Goal: Communication & Community: Answer question/provide support

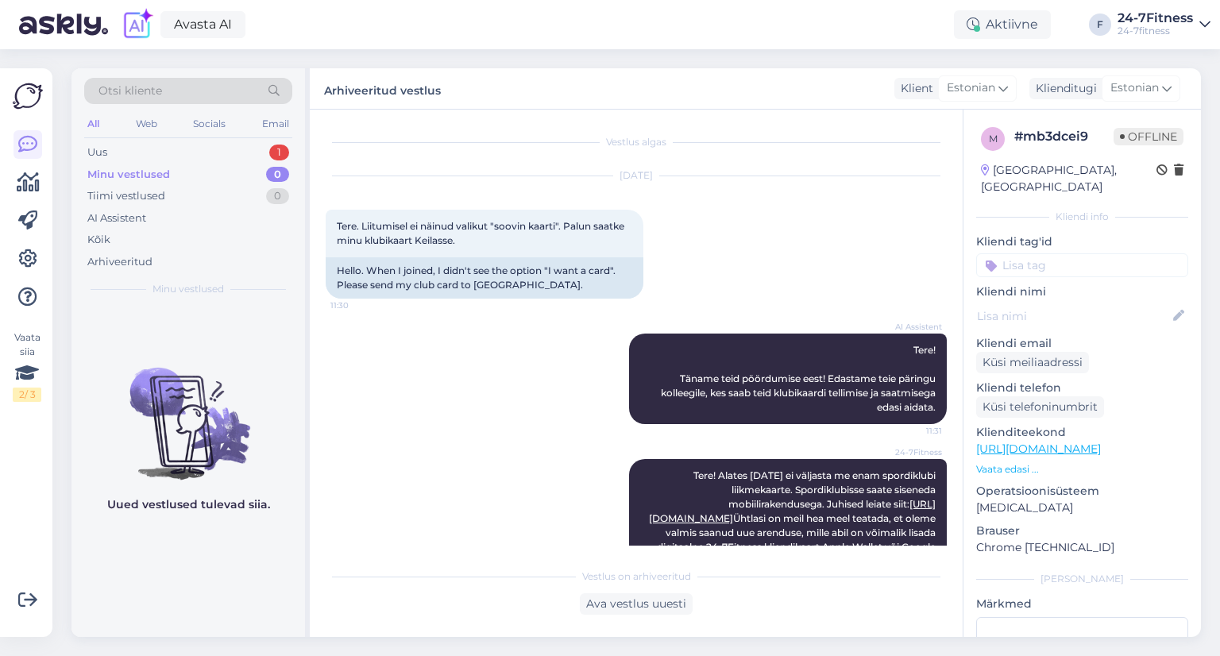
scroll to position [207, 0]
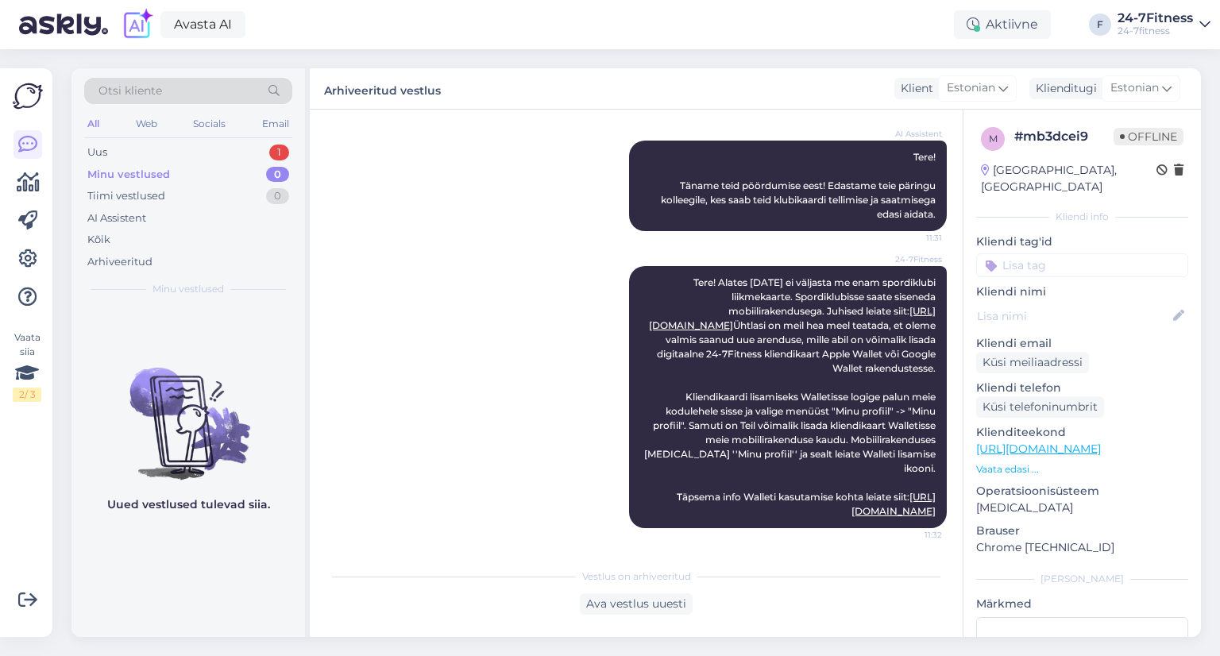
click at [156, 164] on div "Minu vestlused 0" at bounding box center [188, 175] width 208 height 22
click at [155, 155] on div "Uus 1" at bounding box center [188, 152] width 208 height 22
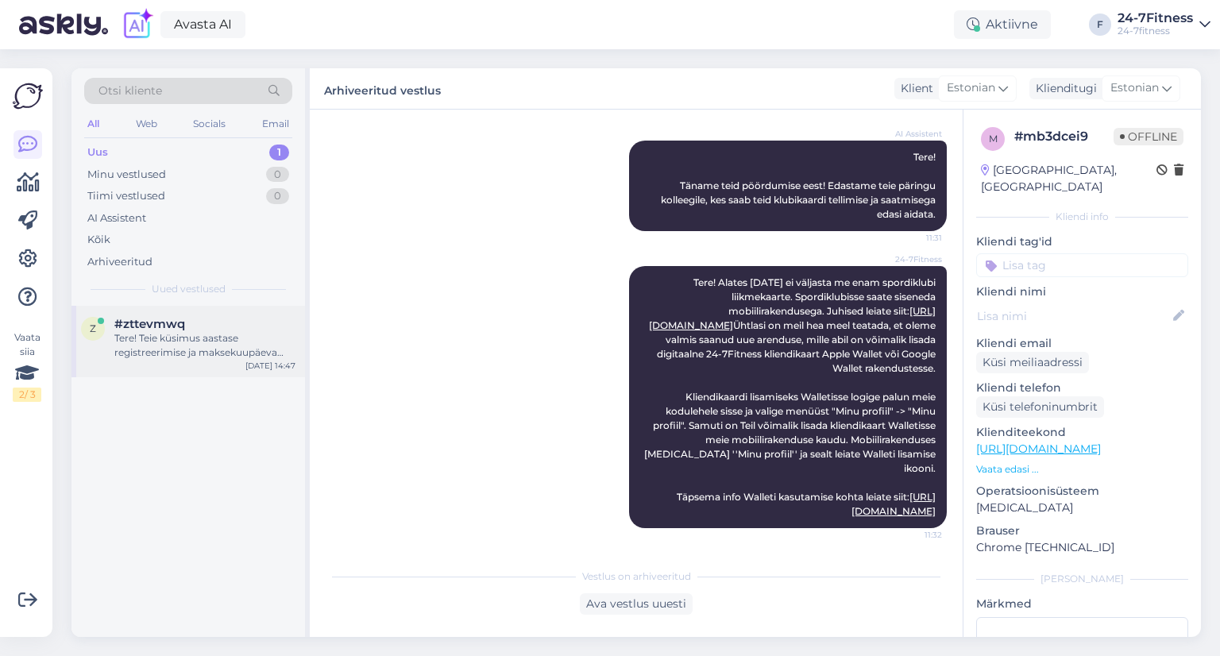
click at [162, 325] on span "#zttevmwq" at bounding box center [149, 324] width 71 height 14
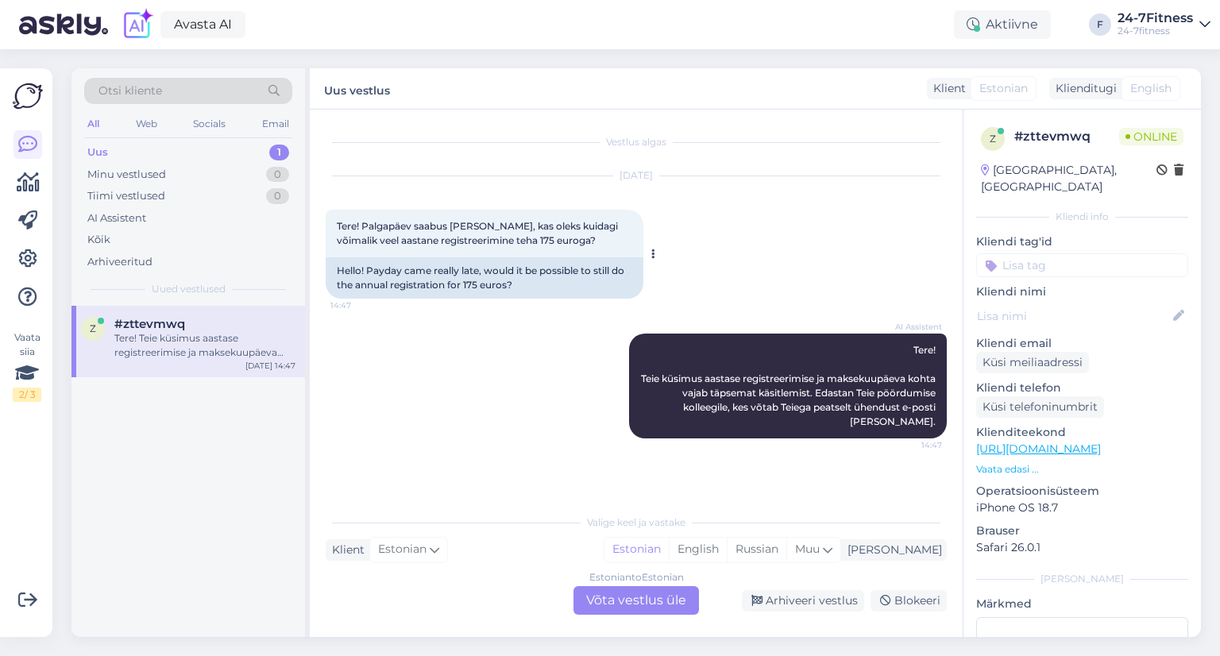
click at [464, 233] on div "Tere! Palgapäev saabus [PERSON_NAME], kas oleks kuidagi võimalik veel aastane r…" at bounding box center [485, 234] width 318 height 48
click at [458, 230] on span "Tere! Palgapäev saabus [PERSON_NAME], kas oleks kuidagi võimalik veel aastane r…" at bounding box center [478, 233] width 283 height 26
click at [459, 230] on span "Tere! Palgapäev saabus [PERSON_NAME], kas oleks kuidagi võimalik veel aastane r…" at bounding box center [478, 233] width 283 height 26
click at [653, 611] on div "Estonian to Estonian Võta vestlus üle" at bounding box center [635, 600] width 125 height 29
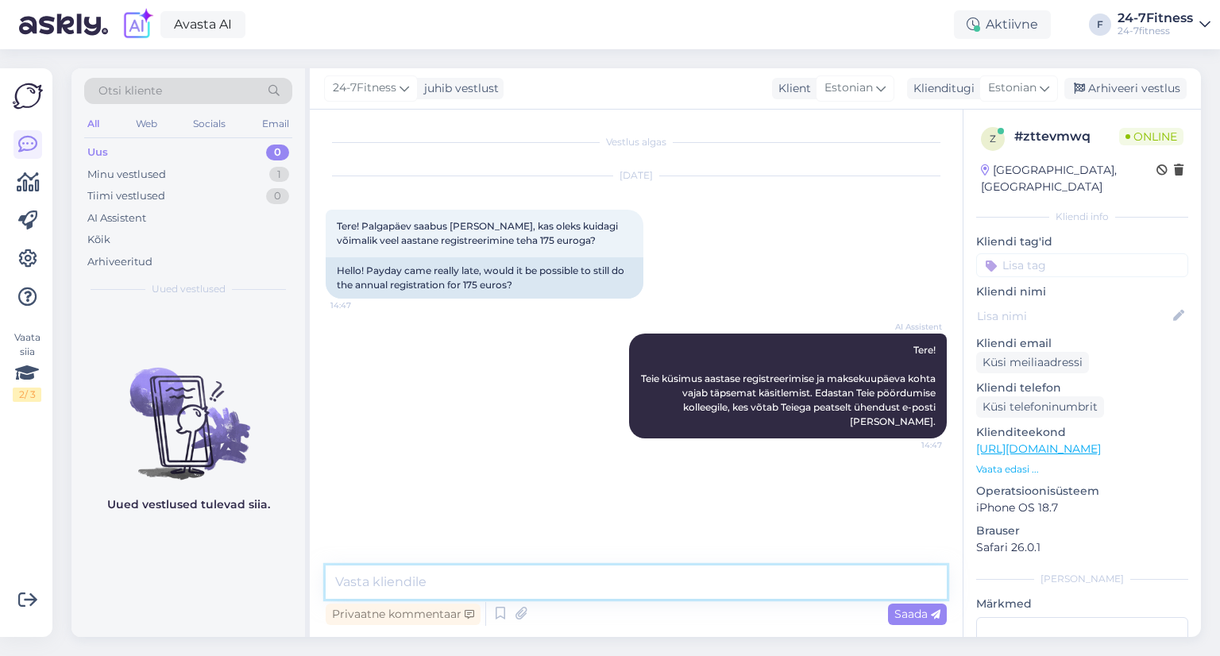
click at [563, 584] on textarea at bounding box center [636, 581] width 621 height 33
type textarea "Tere! Kahjuks praeguseks on kampaania juba l"
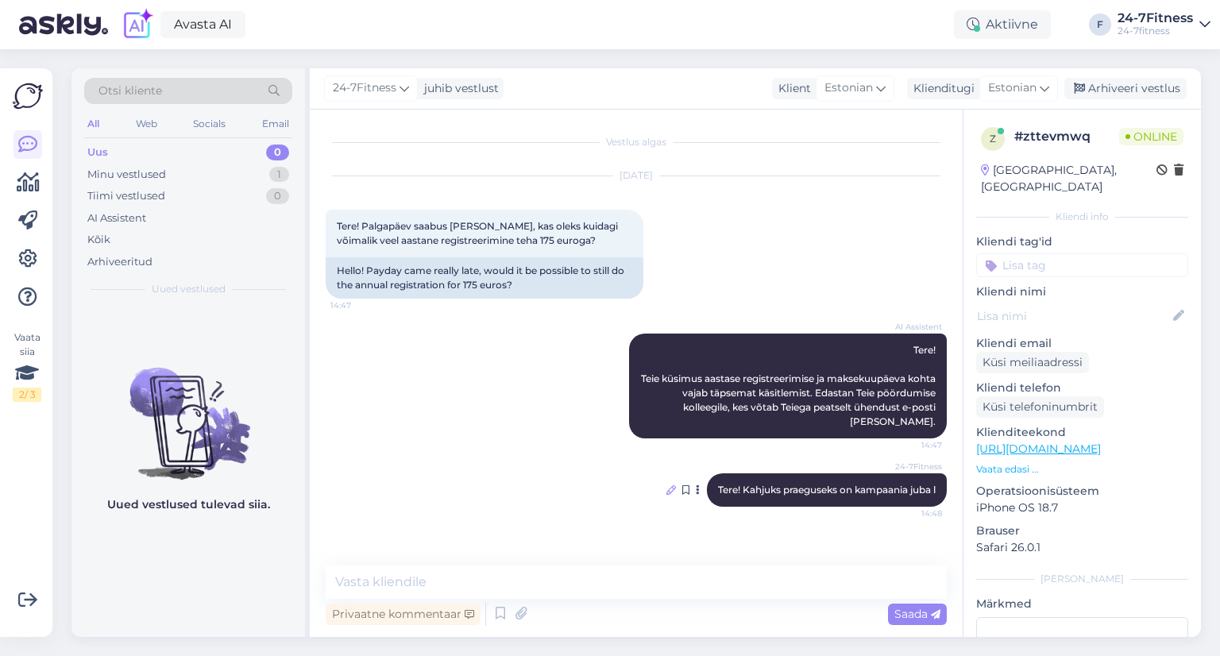
click at [668, 485] on icon at bounding box center [671, 490] width 10 height 10
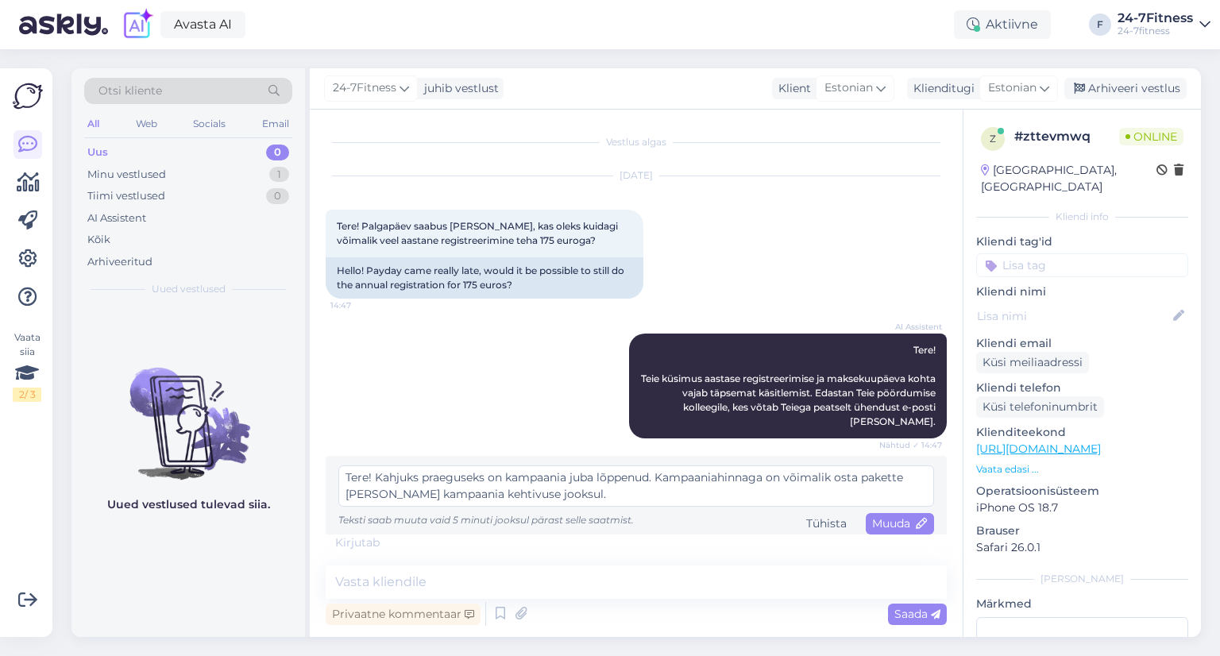
scroll to position [12, 0]
type textarea "Tere! Kahjuks praeguseks on kampaania juba lõppenud. Kampaaniahinnaga on võimal…"
click at [894, 516] on span "Muuda" at bounding box center [900, 523] width 56 height 14
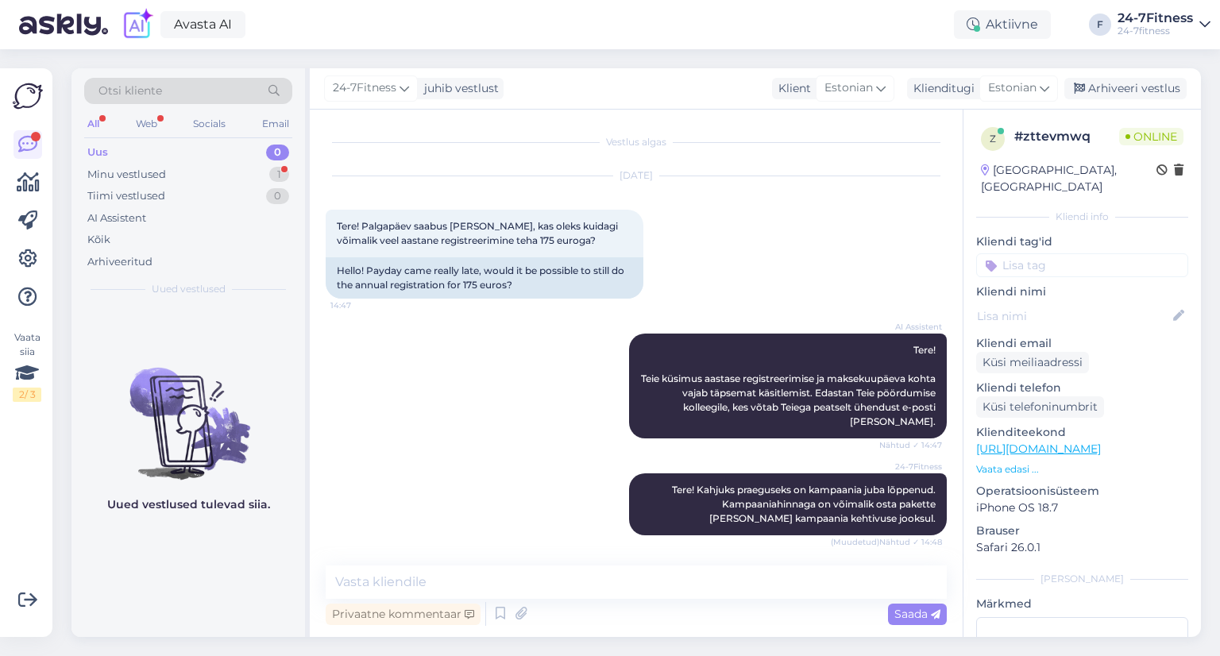
scroll to position [56, 0]
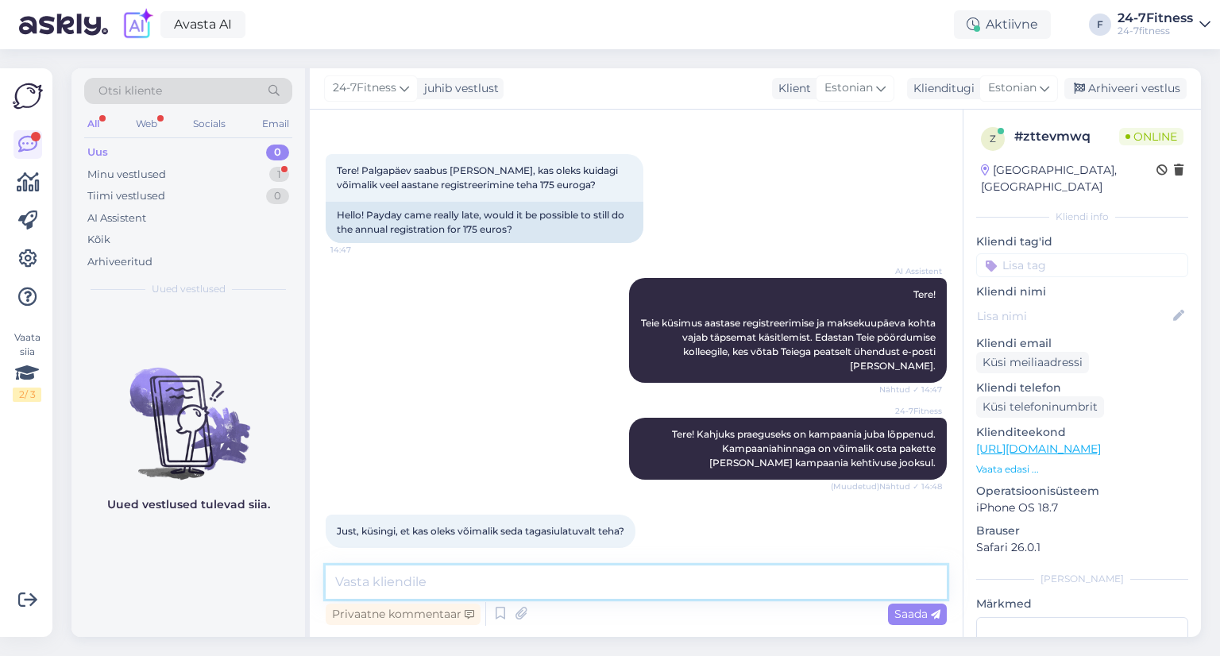
click at [507, 588] on textarea at bounding box center [636, 581] width 621 height 33
type textarea "A"
drag, startPoint x: 341, startPoint y: 572, endPoint x: 245, endPoint y: 572, distance: 96.1
click at [245, 572] on div "Otsi kliente All Web Socials Email Uus 0 Minu vestlused 1 Tiimi vestlused 0 AI …" at bounding box center [635, 352] width 1129 height 568
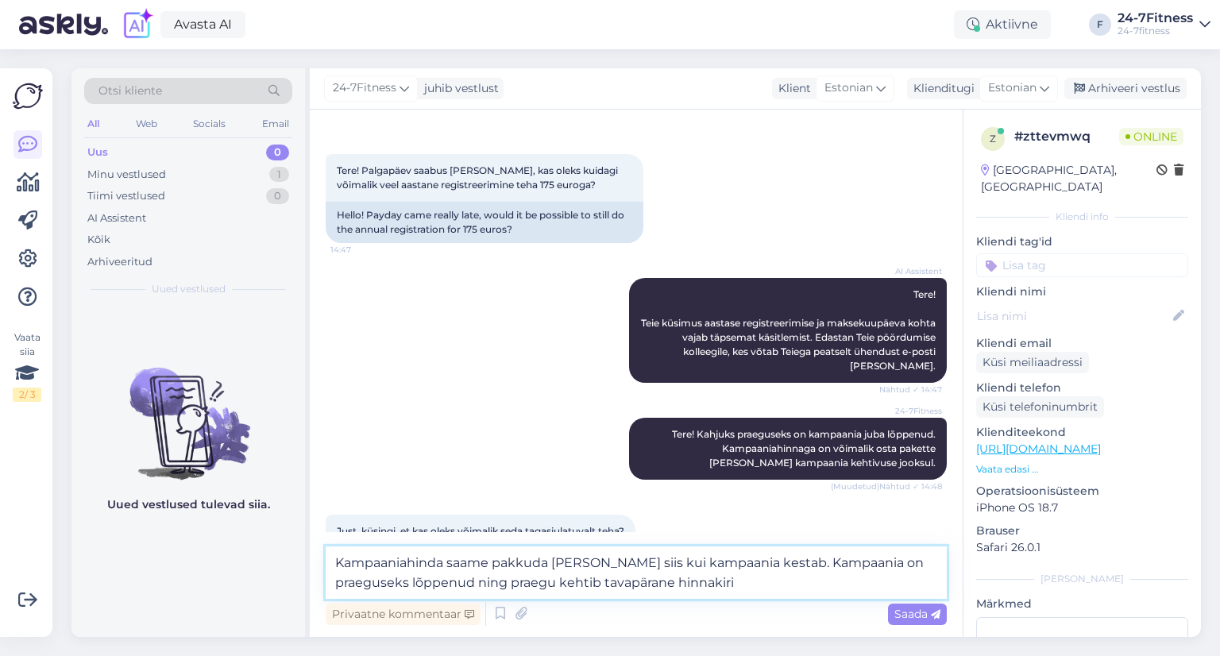
type textarea "Kampaaniahinda saame pakkuda [PERSON_NAME] siis kui kampaania kestab. Kampaania…"
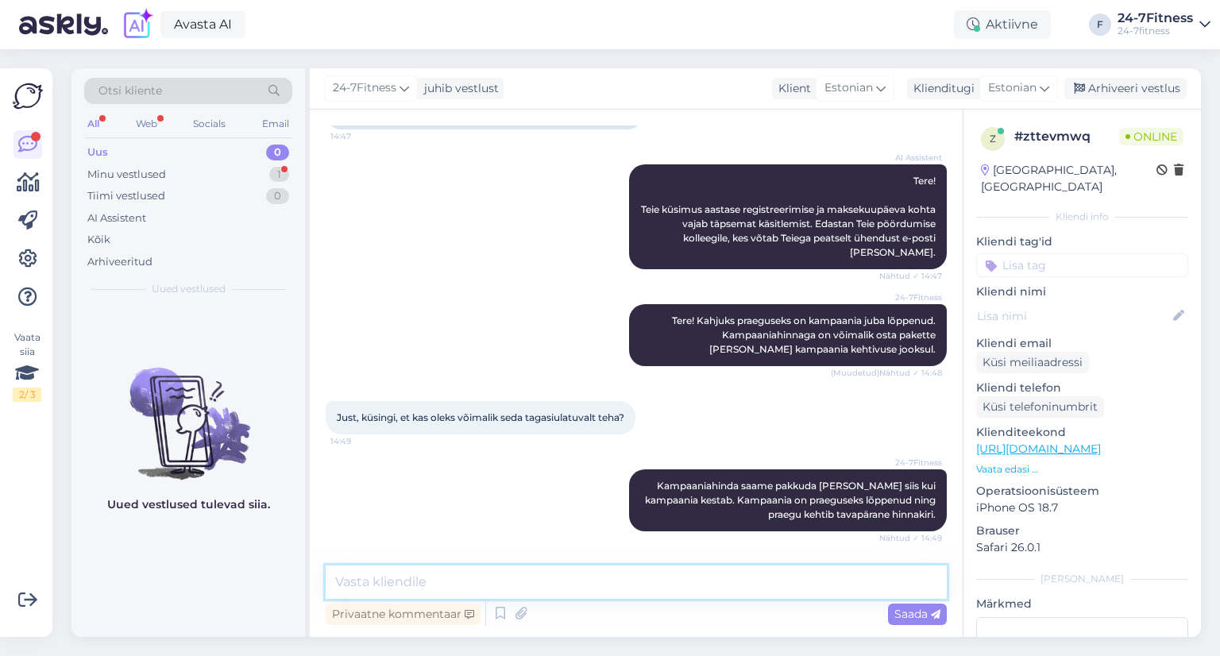
scroll to position [221, 0]
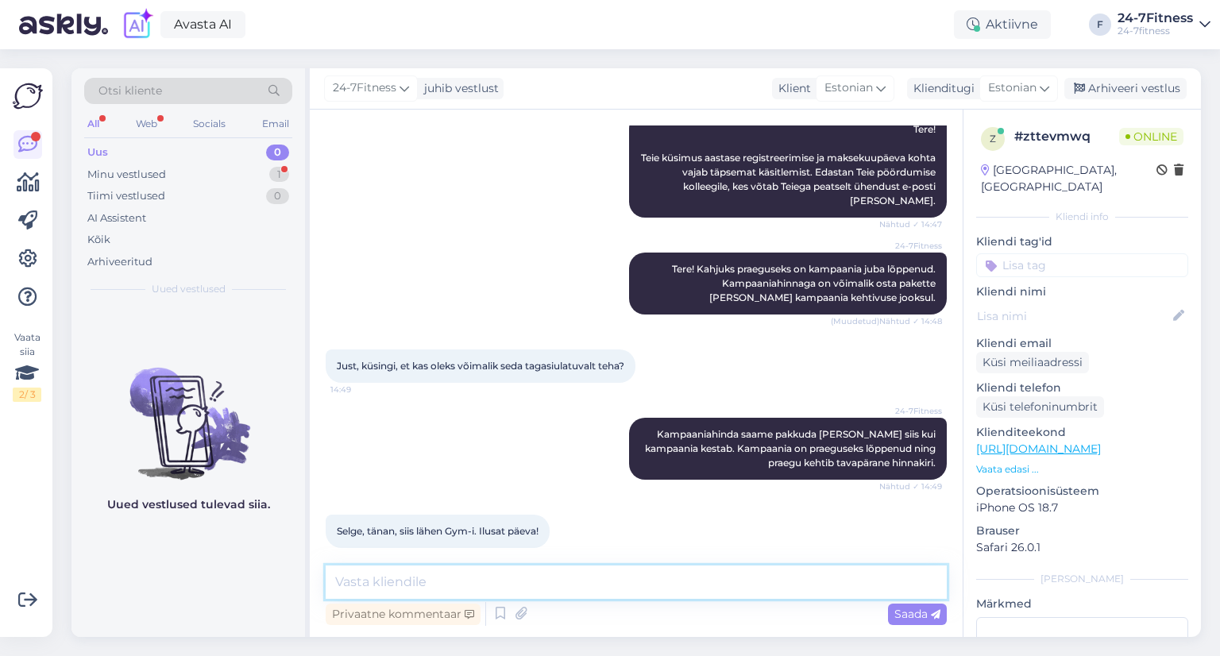
click at [403, 591] on textarea at bounding box center [636, 581] width 621 height 33
type textarea "teile samu"
type textarea "Ilusat päeva!"
click at [933, 615] on icon at bounding box center [936, 615] width 10 height 10
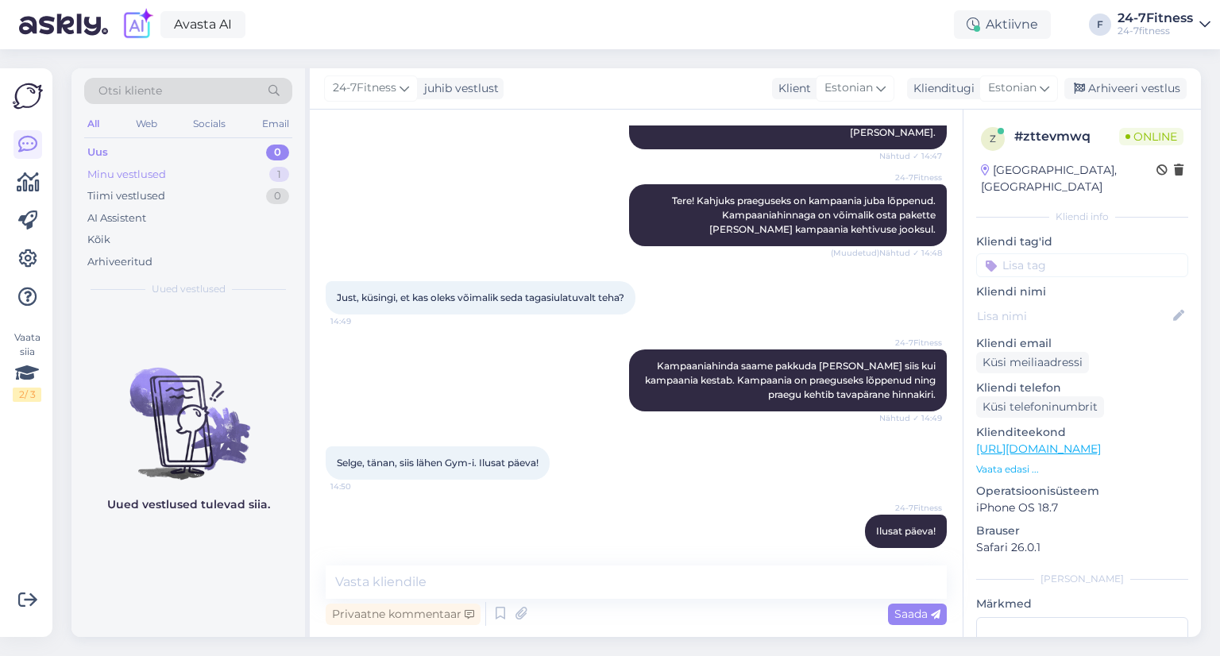
click at [137, 169] on div "Minu vestlused" at bounding box center [126, 175] width 79 height 16
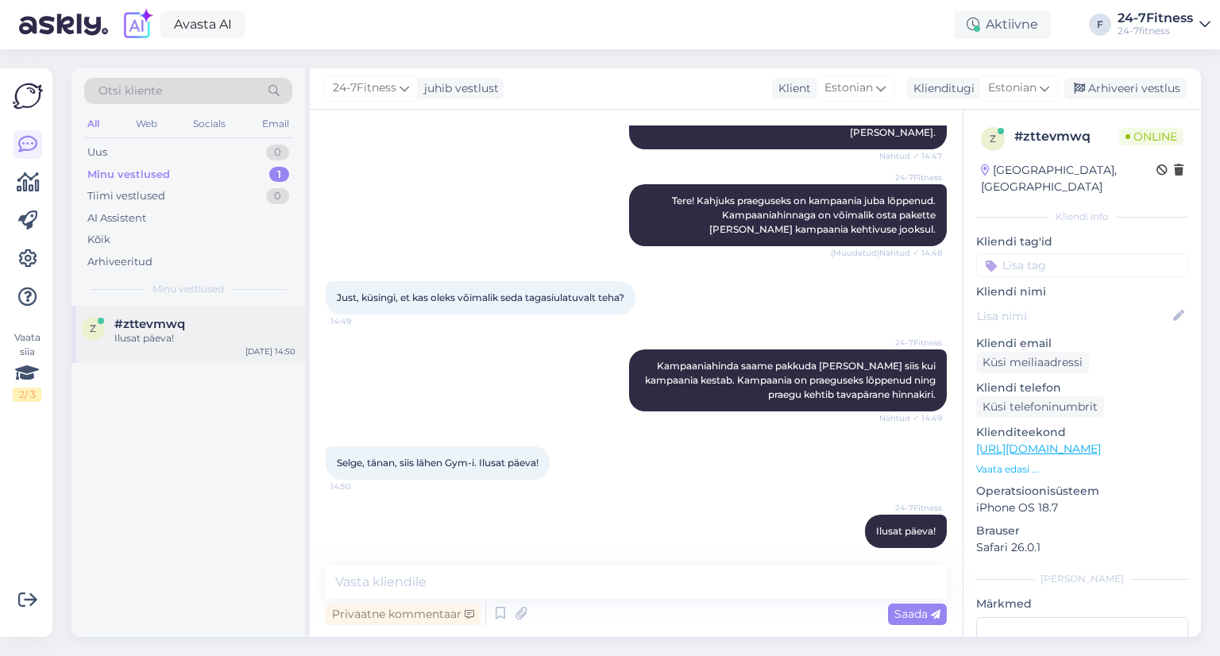
click at [177, 329] on span "#zttevmwq" at bounding box center [149, 324] width 71 height 14
click at [1086, 85] on div "Arhiveeri vestlus" at bounding box center [1125, 88] width 122 height 21
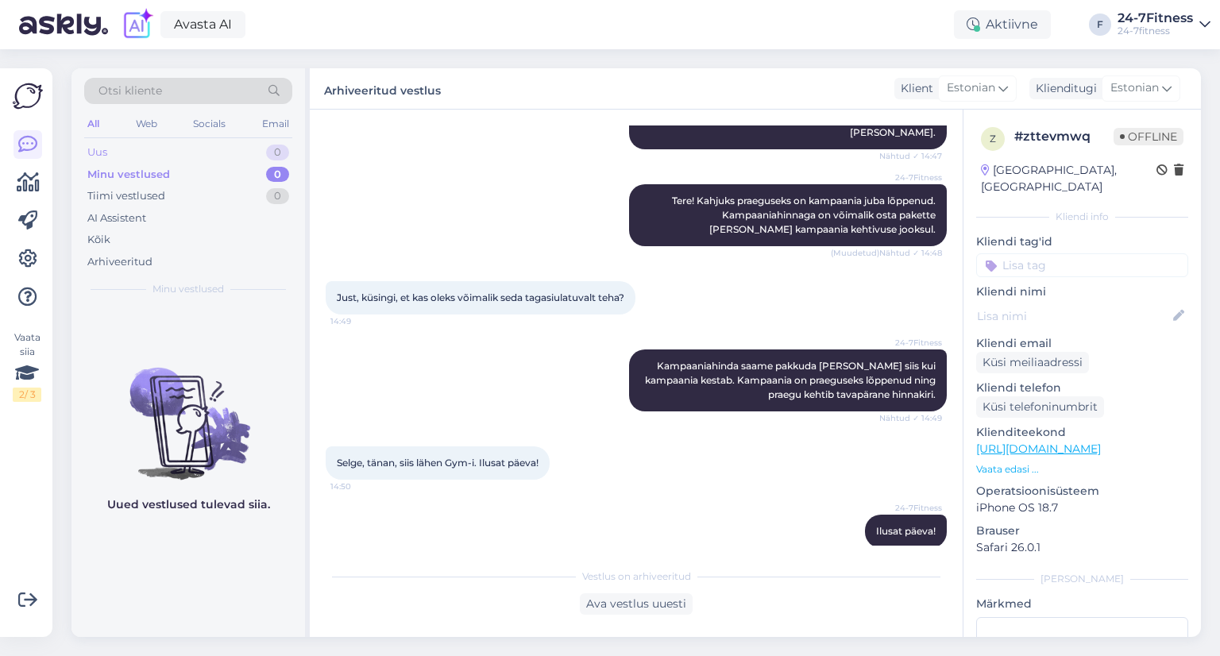
click at [141, 158] on div "Uus 0" at bounding box center [188, 152] width 208 height 22
